Goal: Task Accomplishment & Management: Use online tool/utility

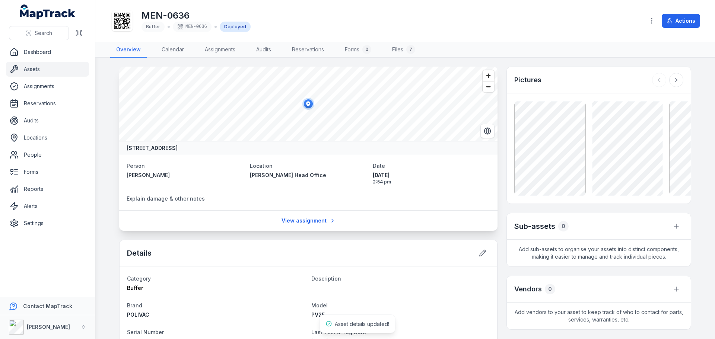
scroll to position [99, 0]
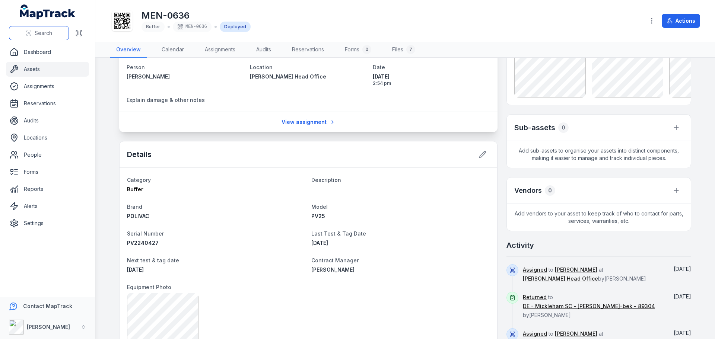
click at [45, 37] on button "Search" at bounding box center [39, 33] width 60 height 14
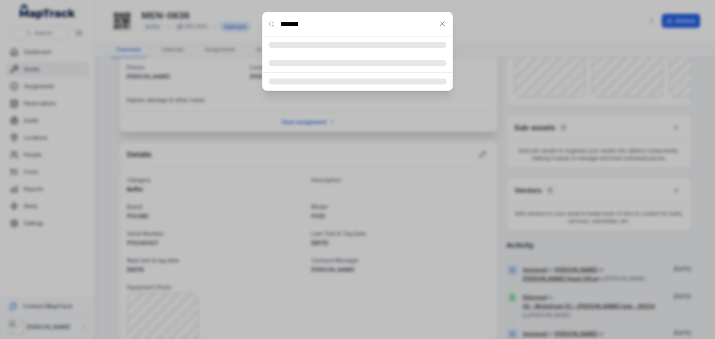
type input "********"
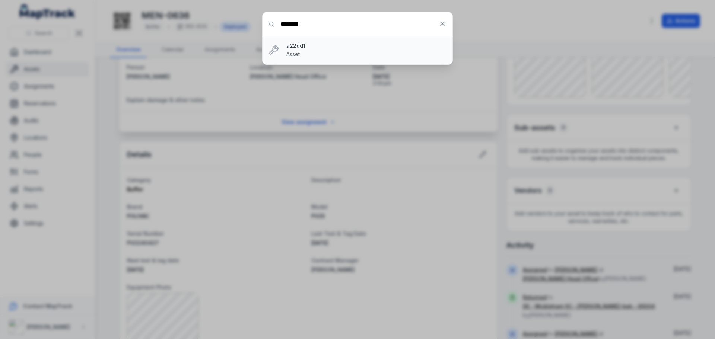
click at [302, 46] on strong "a22dd1" at bounding box center [366, 45] width 160 height 7
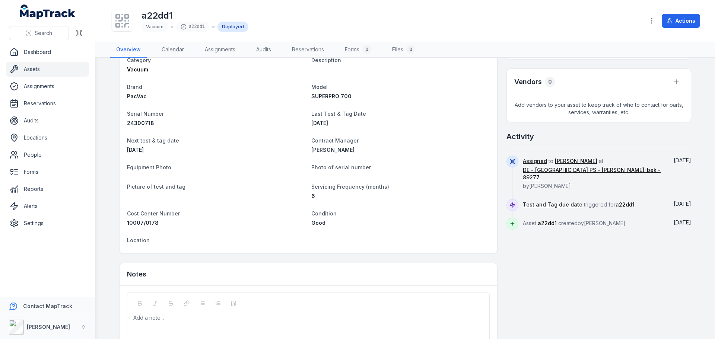
scroll to position [261, 0]
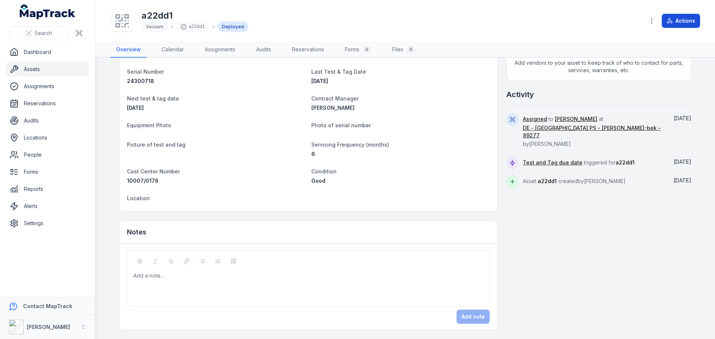
click at [667, 22] on icon at bounding box center [669, 21] width 6 height 6
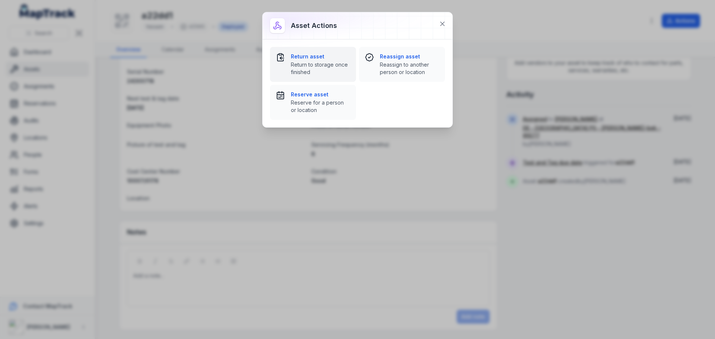
click at [305, 60] on strong "Return asset" at bounding box center [320, 56] width 59 height 7
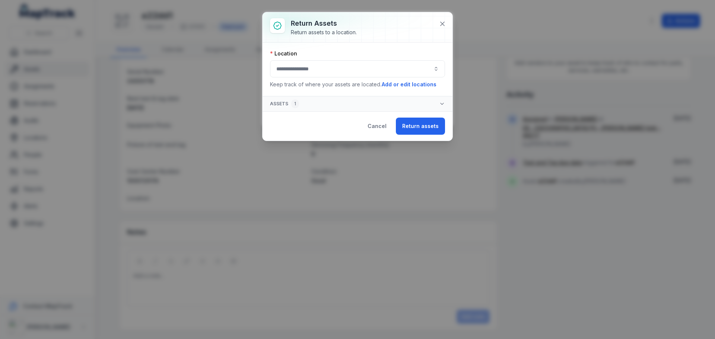
click at [386, 71] on button "button" at bounding box center [357, 68] width 175 height 17
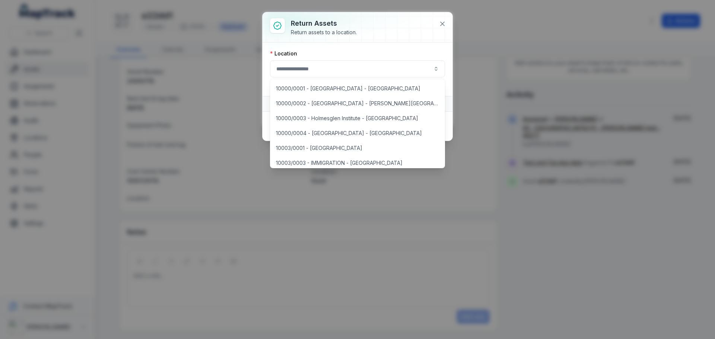
click at [308, 71] on button "button" at bounding box center [357, 68] width 175 height 17
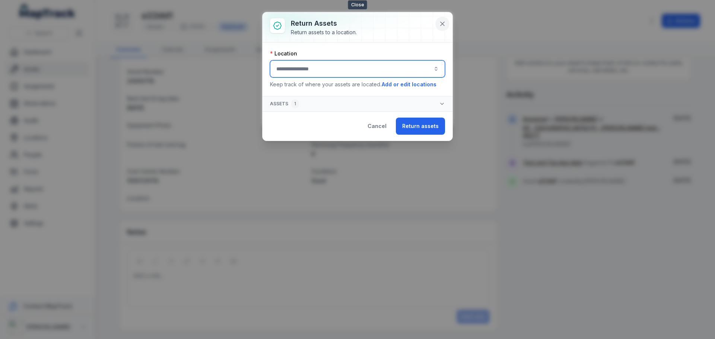
click at [446, 24] on button at bounding box center [442, 24] width 14 height 14
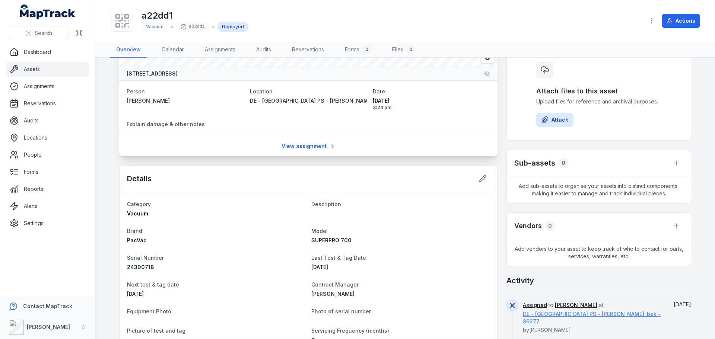
scroll to position [0, 0]
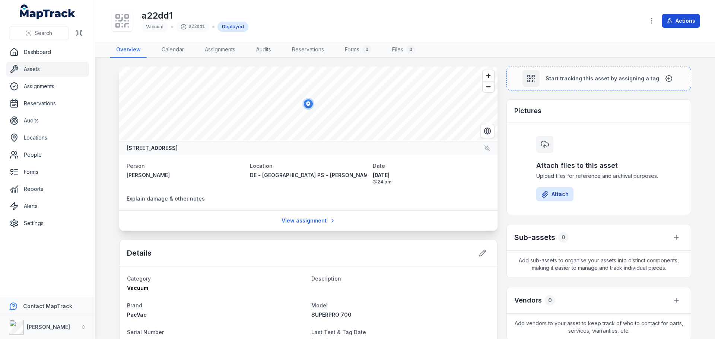
click at [686, 20] on button "Actions" at bounding box center [681, 21] width 38 height 14
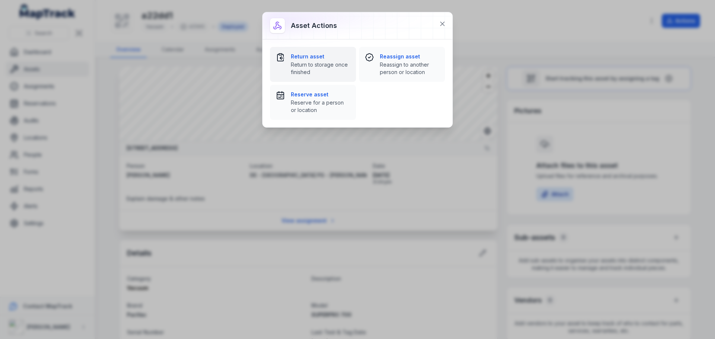
click at [341, 69] on span "Return to storage once finished" at bounding box center [320, 68] width 59 height 15
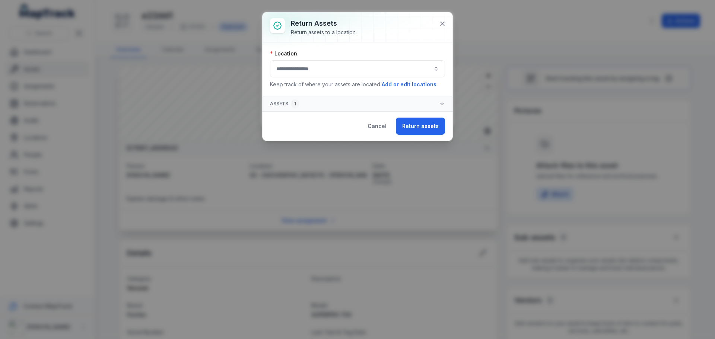
click at [332, 70] on button "button" at bounding box center [357, 68] width 175 height 17
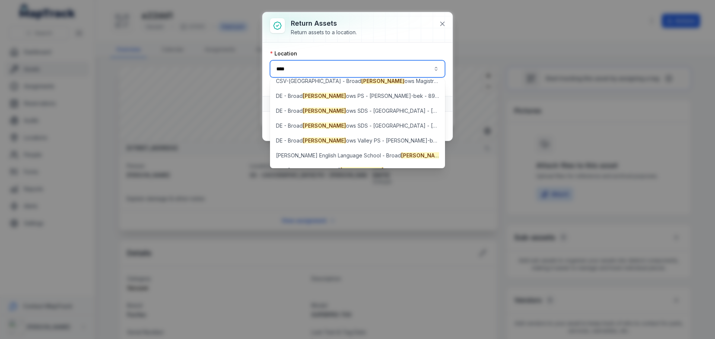
scroll to position [74, 0]
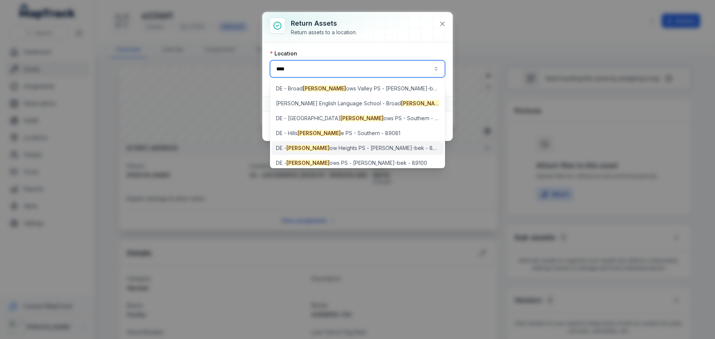
type input "****"
click at [355, 147] on span "DE - [PERSON_NAME] Heights PS - [PERSON_NAME]-bek - 89277" at bounding box center [357, 147] width 163 height 7
type input "**********"
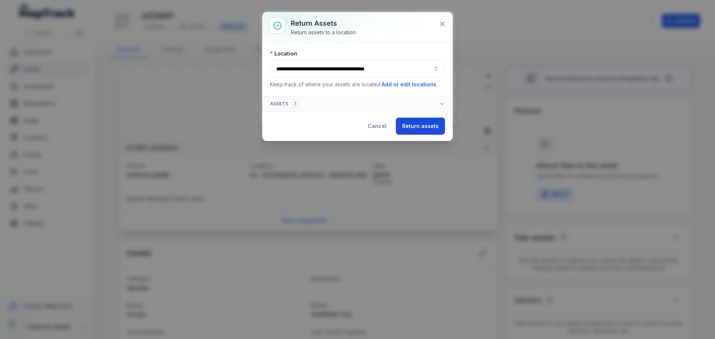
click at [427, 120] on button "Return assets" at bounding box center [420, 126] width 49 height 17
